Goal: Transaction & Acquisition: Purchase product/service

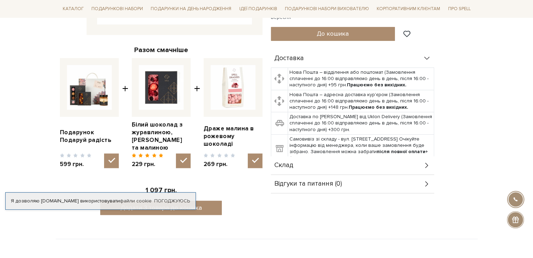
scroll to position [245, 0]
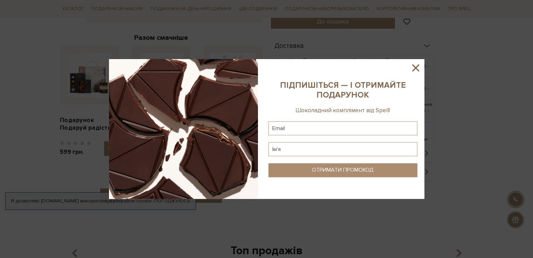
click at [415, 66] on icon at bounding box center [415, 68] width 12 height 12
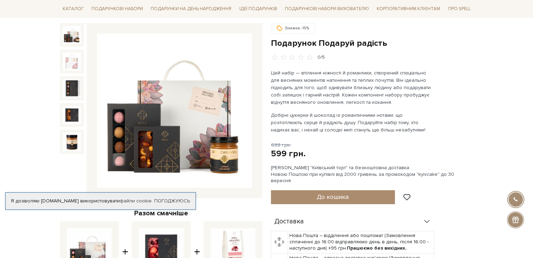
scroll to position [70, 0]
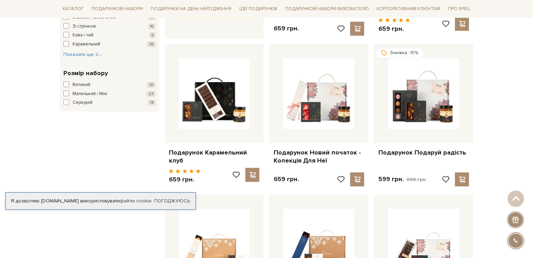
scroll to position [385, 0]
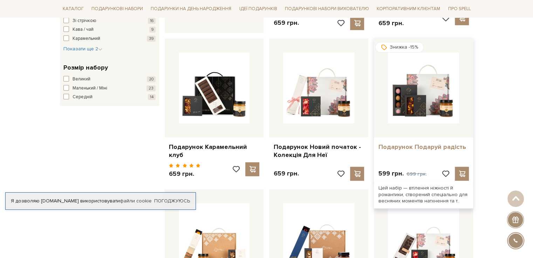
click at [409, 149] on link "Подарунок Подаруй радість" at bounding box center [423, 147] width 91 height 8
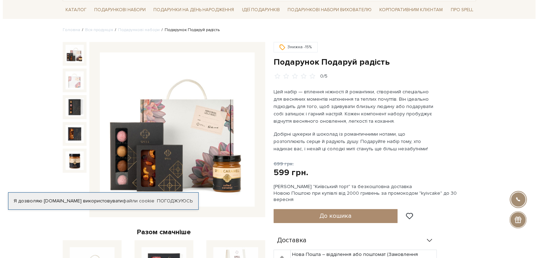
scroll to position [105, 0]
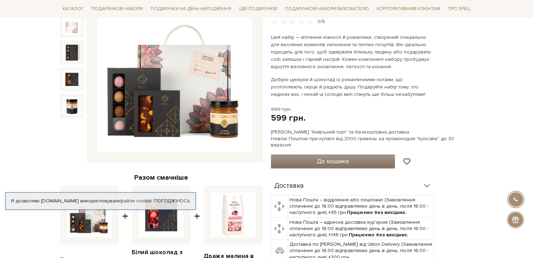
click at [343, 158] on span "До кошика" at bounding box center [333, 162] width 32 height 8
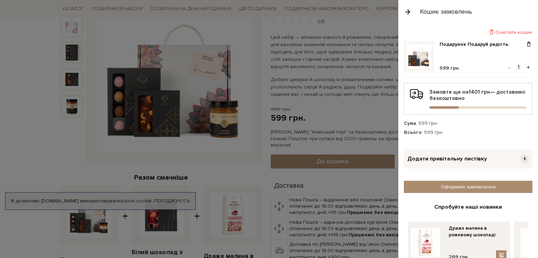
click at [524, 68] on button "+" at bounding box center [528, 67] width 8 height 11
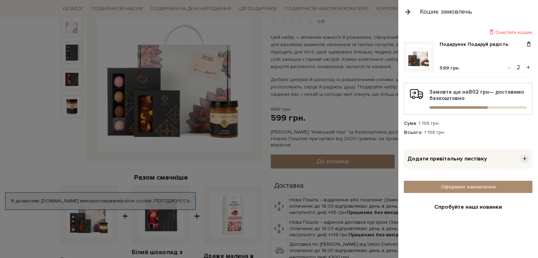
click at [524, 67] on button "+" at bounding box center [528, 67] width 8 height 11
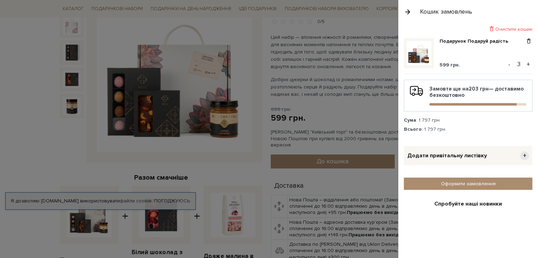
scroll to position [0, 0]
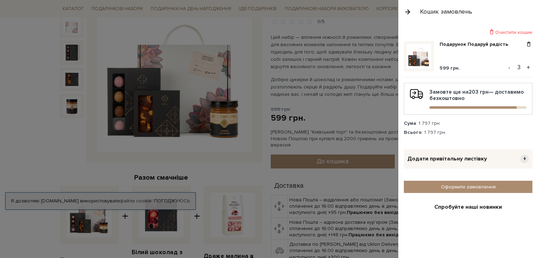
click at [506, 33] on div "Очистити кошик" at bounding box center [468, 32] width 129 height 7
